Goal: Check status

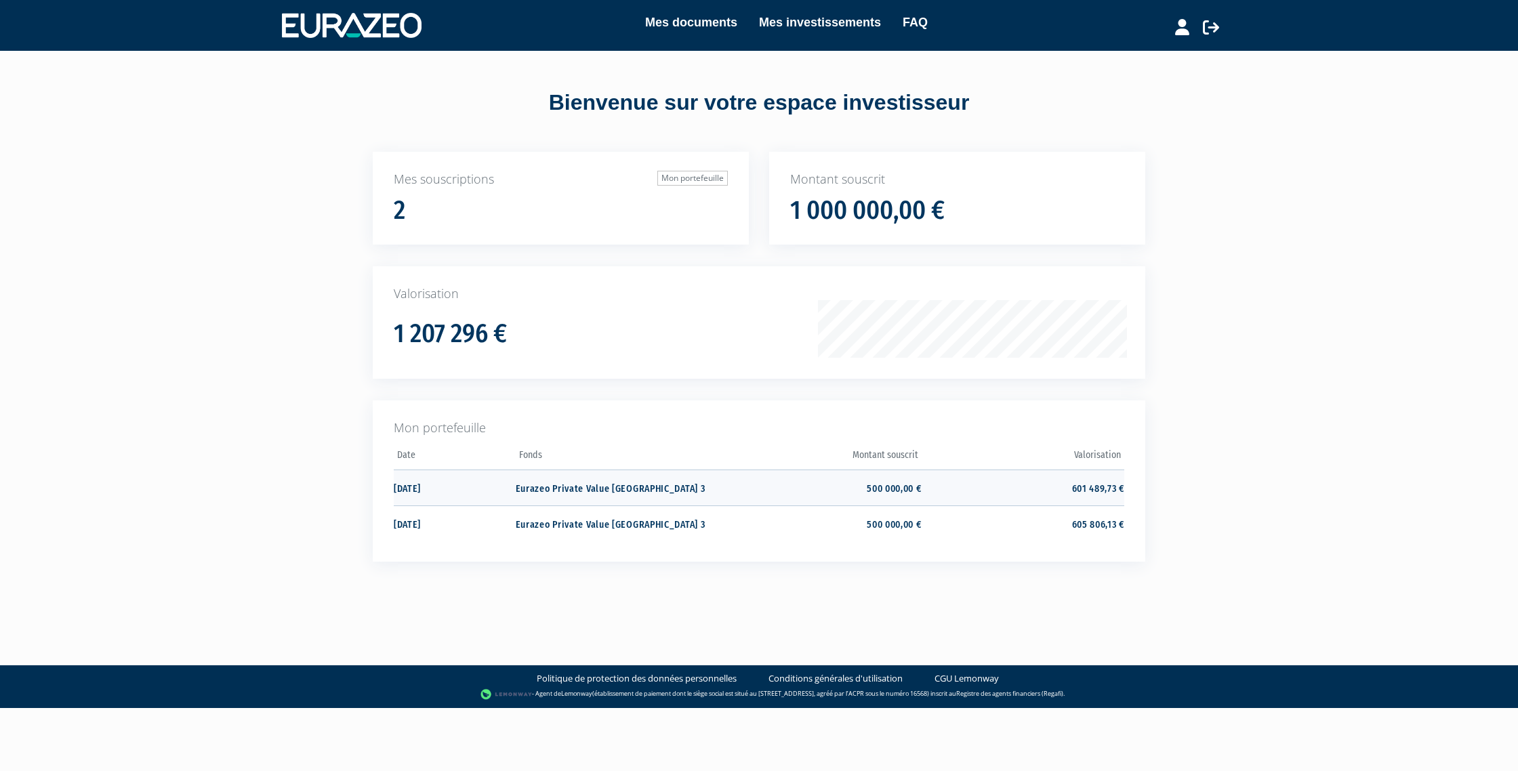
click at [1094, 486] on td "601 489,73 €" at bounding box center [1023, 488] width 203 height 36
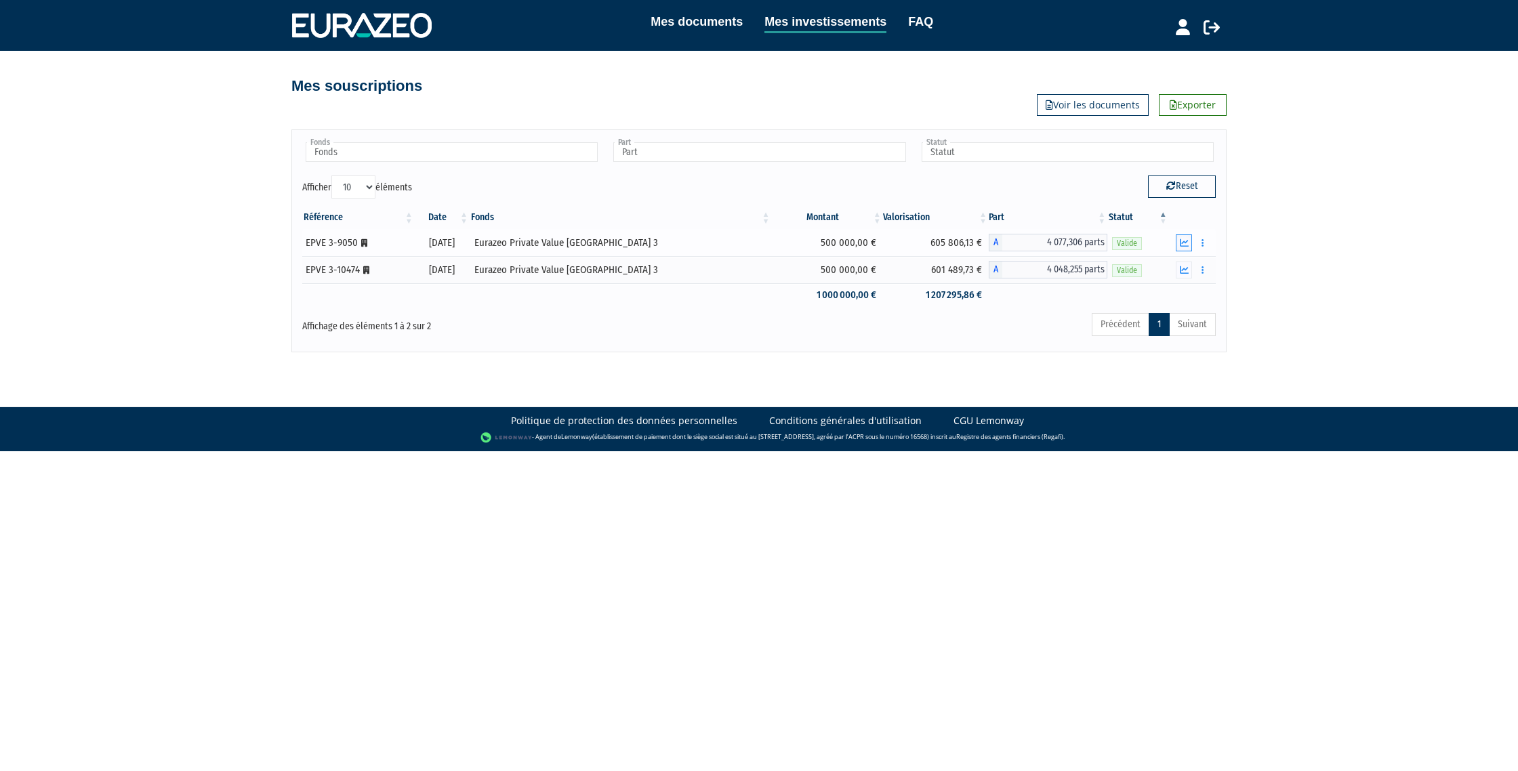
click at [1183, 244] on icon "button" at bounding box center [1184, 243] width 9 height 9
